Goal: Task Accomplishment & Management: Manage account settings

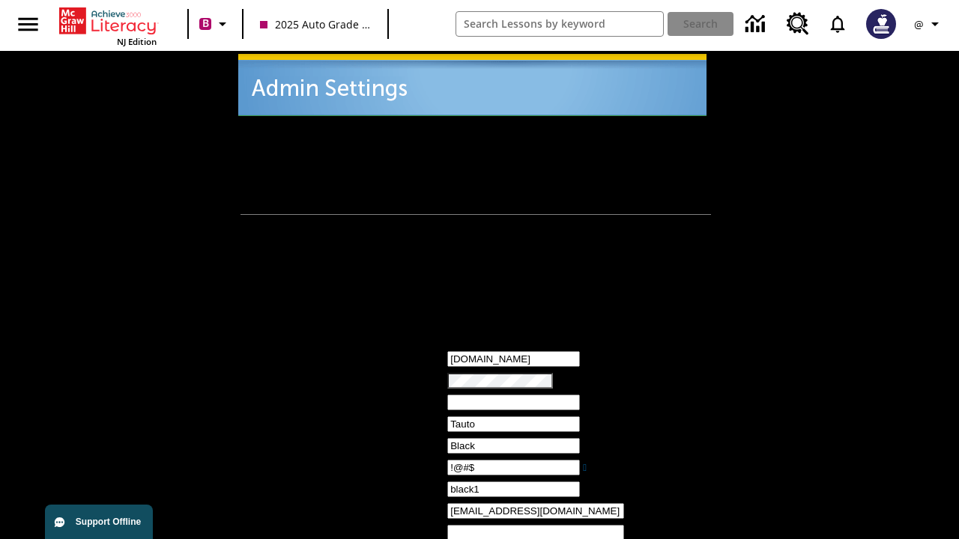
type input "!@#$"
click at [929, 24] on icon "Profile/Settings" at bounding box center [935, 24] width 18 height 18
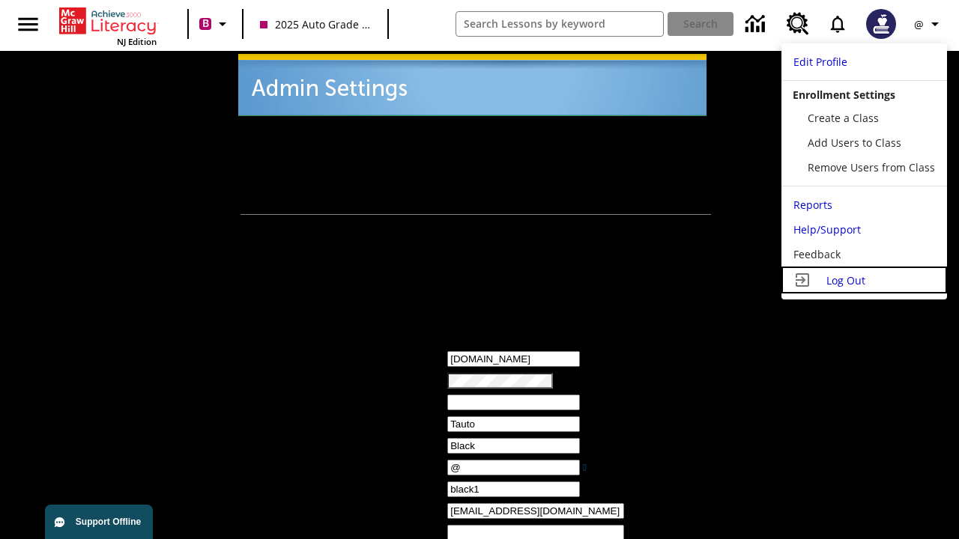
click at [864, 280] on span "Log Out" at bounding box center [845, 280] width 39 height 14
